Goal: Task Accomplishment & Management: Manage account settings

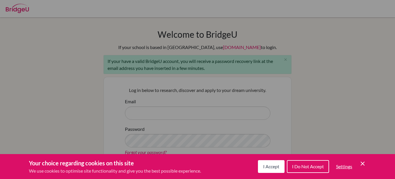
click at [363, 163] on icon "Save and close" at bounding box center [363, 163] width 4 height 4
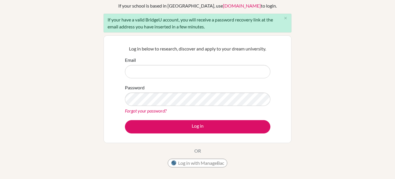
scroll to position [34, 0]
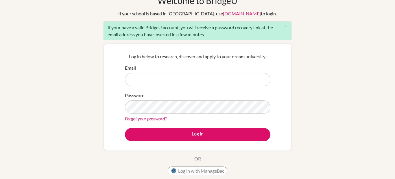
click at [146, 119] on link "Forgot your password?" at bounding box center [146, 117] width 42 height 5
click at [146, 115] on link "Forgot your password?" at bounding box center [146, 117] width 42 height 5
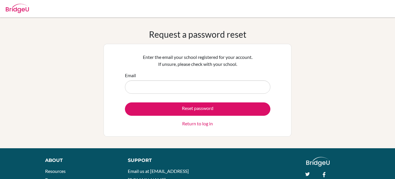
type input "[EMAIL_ADDRESS][DOMAIN_NAME]"
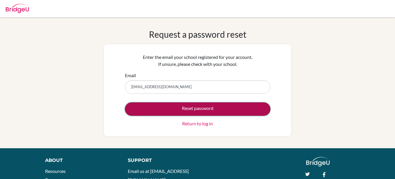
click at [173, 107] on button "Reset password" at bounding box center [198, 108] width 146 height 13
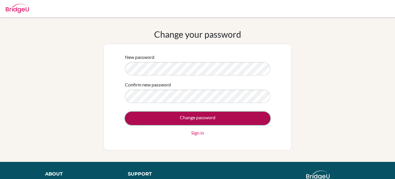
click at [192, 120] on input "Change password" at bounding box center [198, 117] width 146 height 13
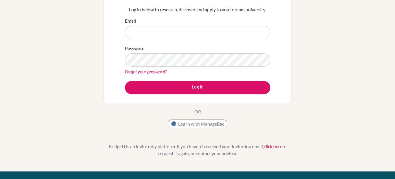
scroll to position [73, 0]
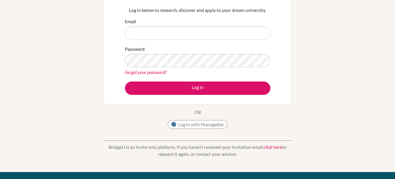
click at [155, 32] on input "Email" at bounding box center [198, 32] width 146 height 13
type input "[EMAIL_ADDRESS][DOMAIN_NAME]"
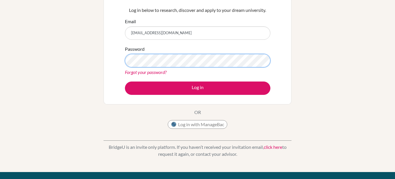
click at [125, 81] on button "Log in" at bounding box center [198, 87] width 146 height 13
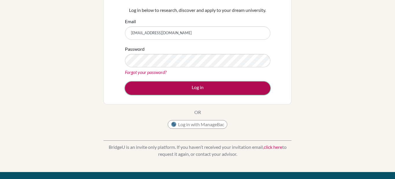
click at [187, 91] on button "Log in" at bounding box center [198, 87] width 146 height 13
